Goal: Task Accomplishment & Management: Complete application form

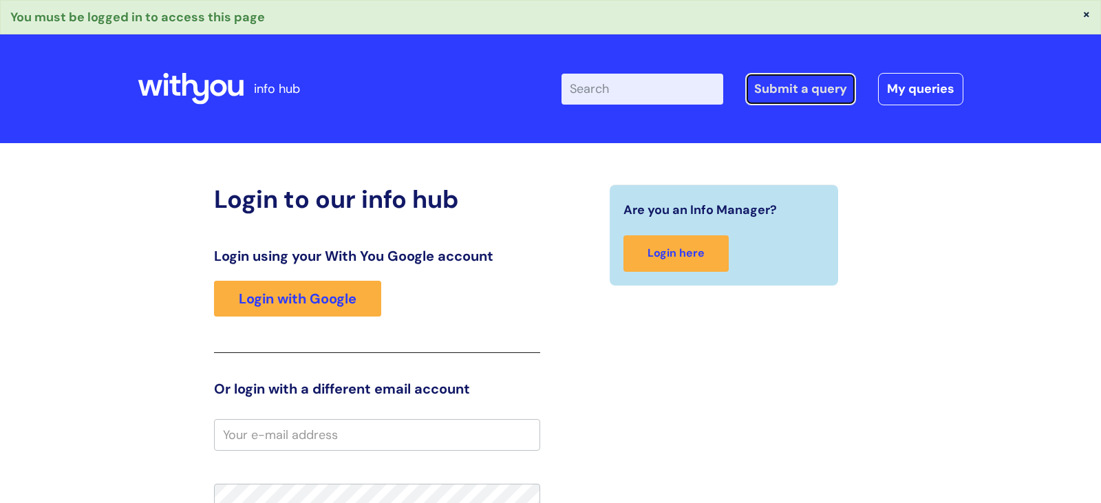
click at [796, 88] on link "Submit a query" at bounding box center [801, 89] width 111 height 32
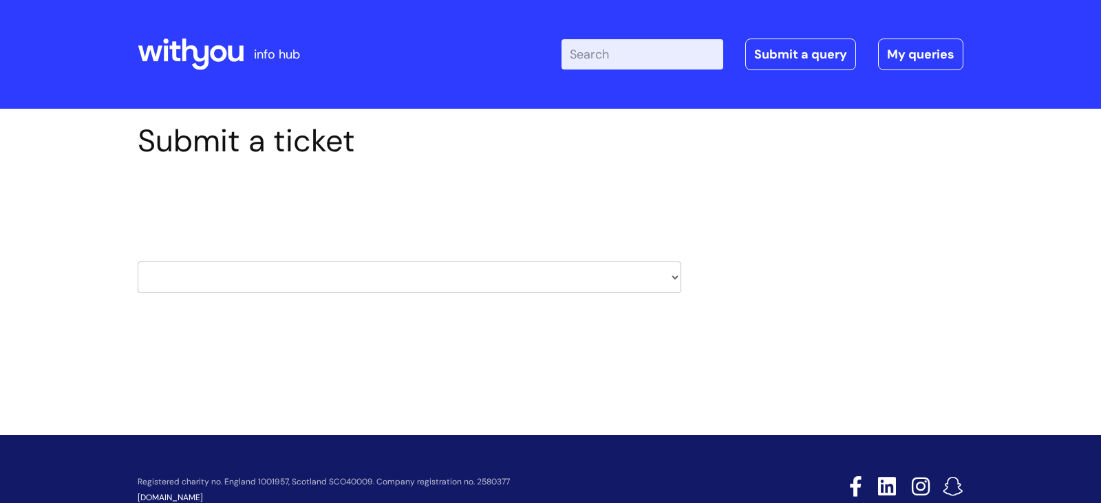
click at [400, 279] on select "HR / People IT and Support Clinical Drug Alerts Finance Accounts Data Support T…" at bounding box center [410, 278] width 544 height 32
select select "it_and_support"
click at [138, 262] on select "HR / People IT and Support Clinical Drug Alerts Finance Accounts Data Support T…" at bounding box center [410, 278] width 544 height 32
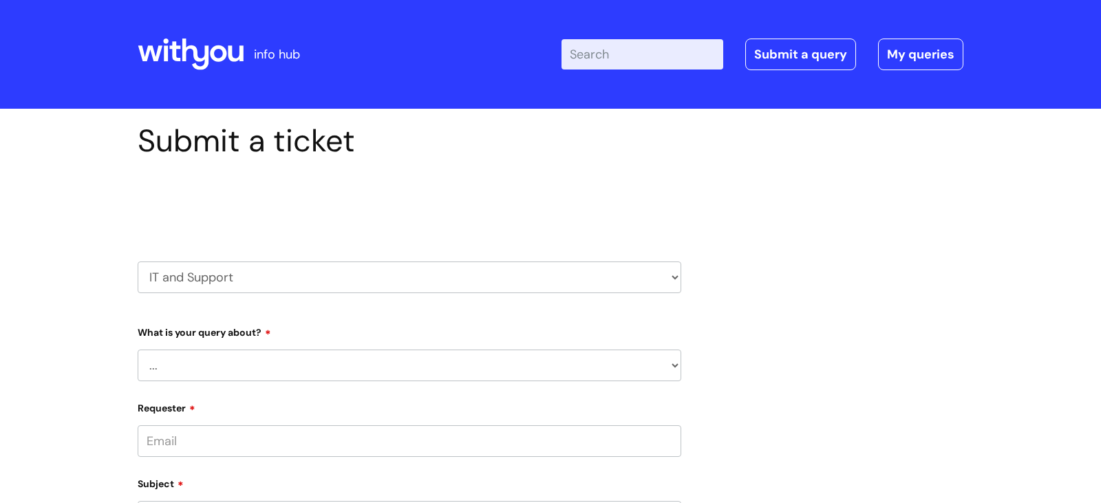
click at [163, 369] on select "... Mobile Phone Reset & MFA Accounts, Starters and Leavers IT Hardware issue I…" at bounding box center [410, 366] width 544 height 32
select select "Something Else"
click at [138, 350] on select "... Mobile Phone Reset & MFA Accounts, Starters and Leavers IT Hardware issue I…" at bounding box center [410, 366] width 544 height 32
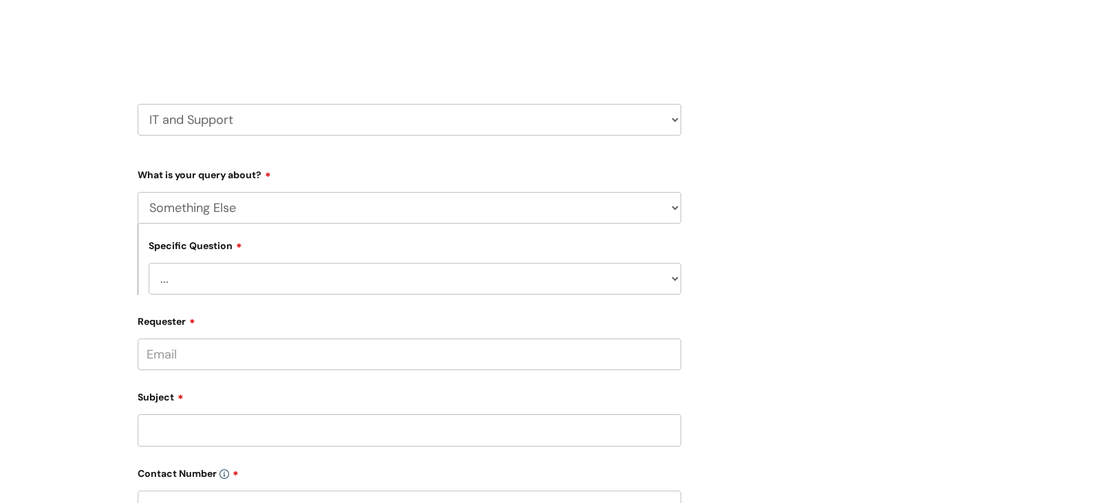
scroll to position [180, 0]
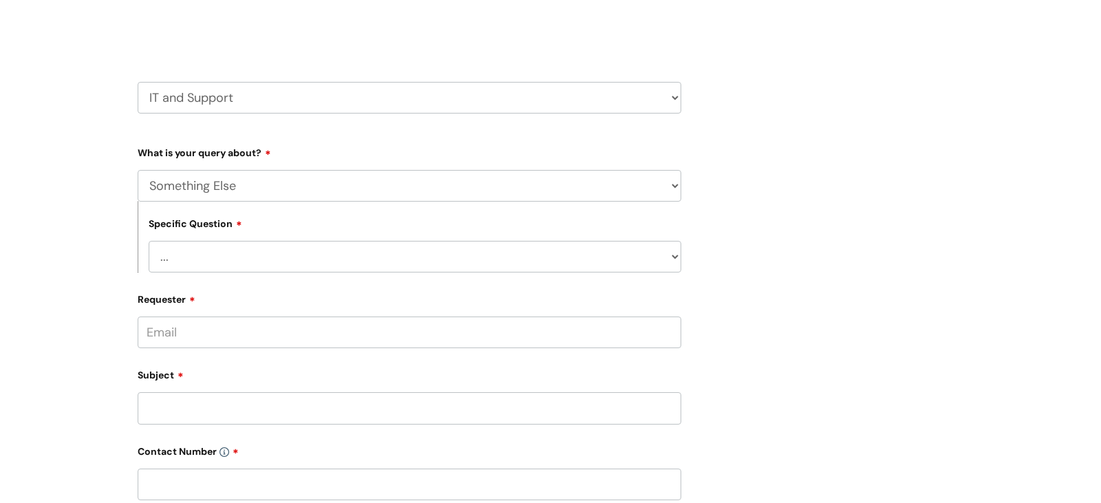
click at [202, 266] on select "... My problem is not listed" at bounding box center [415, 257] width 533 height 32
select select "My problem is not listed"
click at [149, 242] on select "... My problem is not listed" at bounding box center [415, 257] width 533 height 32
click at [199, 339] on input "Requester" at bounding box center [410, 333] width 544 height 32
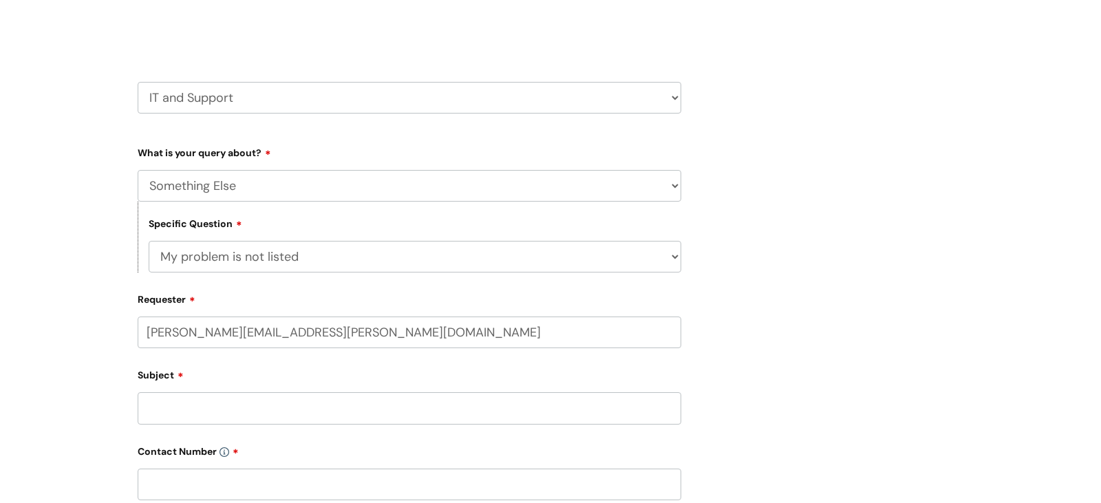
type input "lesley.pearson@wearewithyou.org.uk"
click at [208, 408] on div "Subject" at bounding box center [410, 405] width 544 height 61
click at [187, 395] on input "text" at bounding box center [410, 386] width 544 height 32
type input "Lesley Pearson"
click at [262, 468] on input "Subject" at bounding box center [410, 463] width 544 height 32
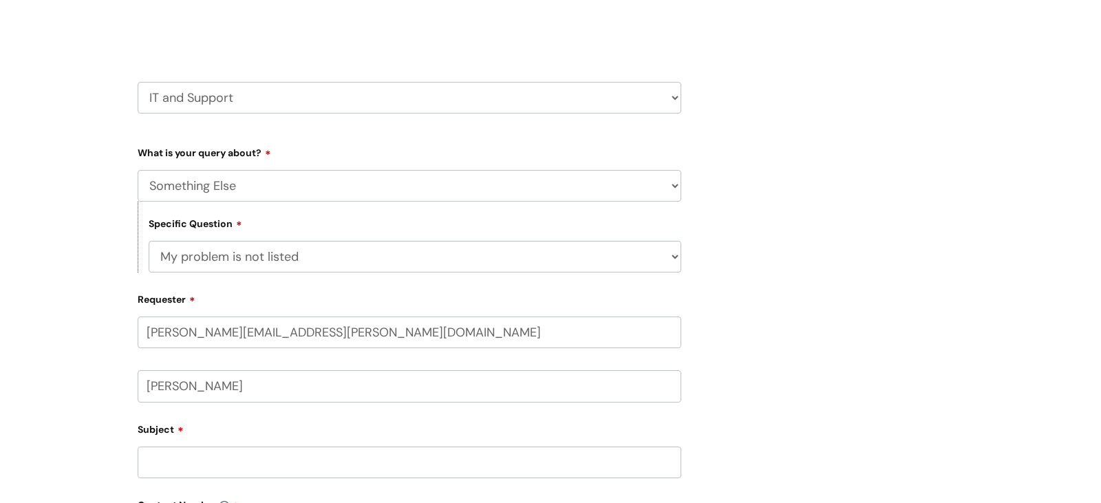
click at [264, 463] on input "Subject" at bounding box center [410, 463] width 544 height 32
type input "Password reset for fife@wearewithyou.org.uk"
click at [76, 463] on div "Submit a ticket Select issue type HR / People IT and Support Clinical Drug Aler…" at bounding box center [550, 423] width 1101 height 988
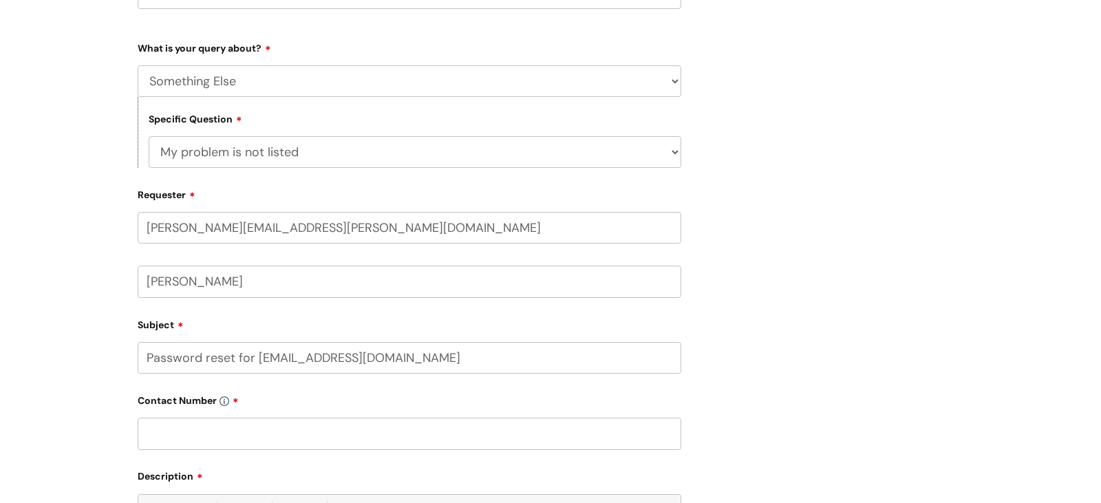
scroll to position [297, 0]
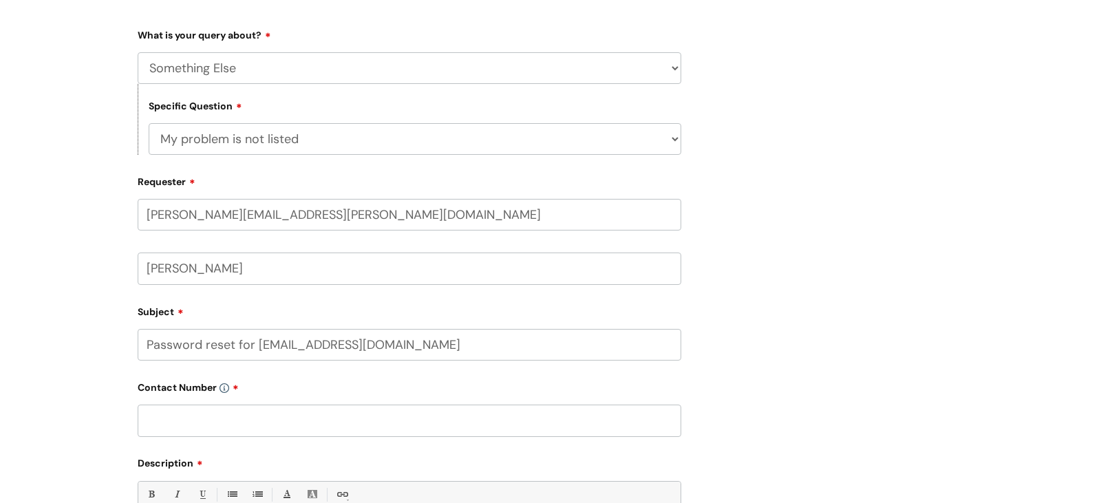
click at [180, 425] on input "text" at bounding box center [410, 421] width 544 height 32
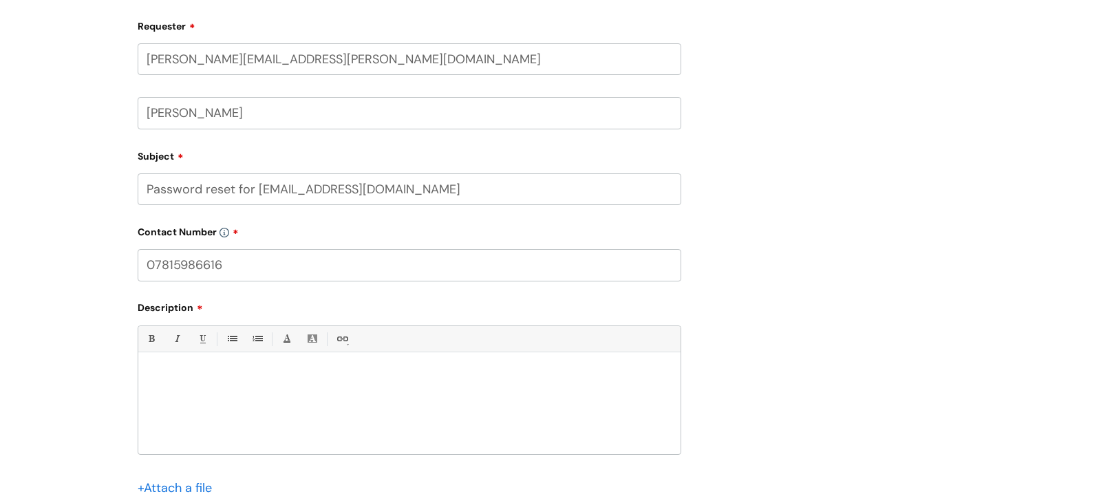
scroll to position [491, 0]
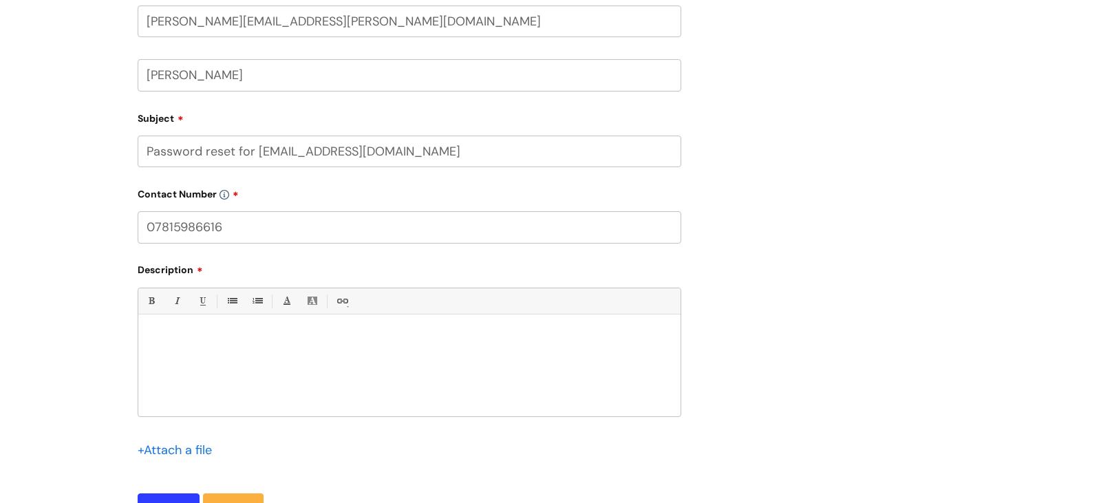
type input "07815986616"
click at [175, 335] on div at bounding box center [409, 368] width 542 height 95
click at [114, 434] on div "Submit a ticket Select issue type HR / People IT and Support Clinical Drug Aler…" at bounding box center [550, 112] width 1101 height 988
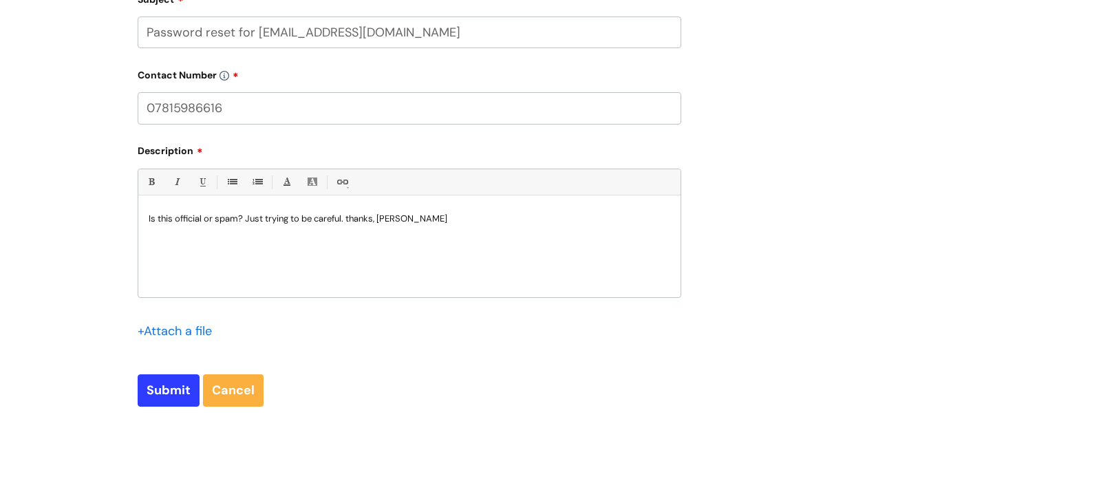
click at [441, 225] on p "Is this official or spam? Just trying to be careful. thanks, Lesley" at bounding box center [410, 219] width 522 height 12
